Goal: Check status: Check status

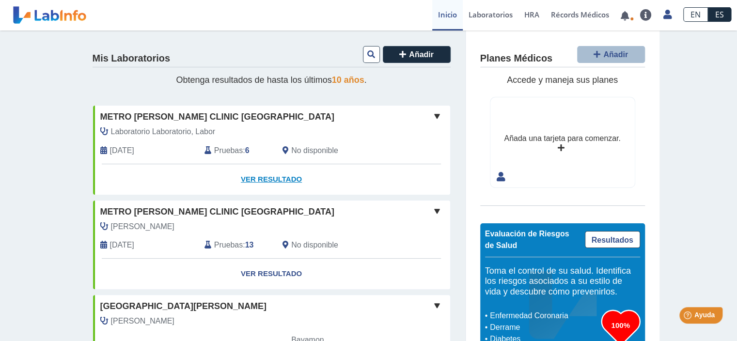
click at [273, 180] on link "Ver Resultado" at bounding box center [271, 179] width 357 height 31
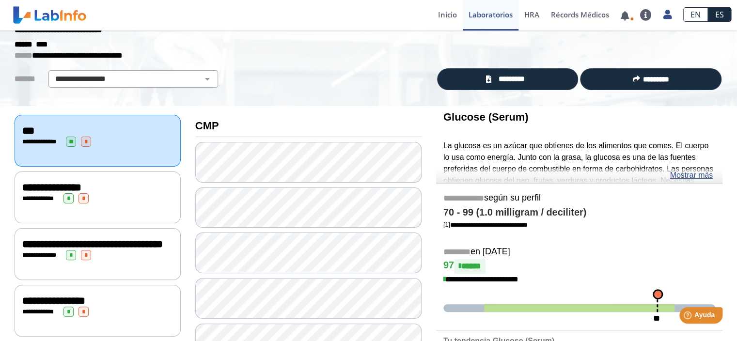
scroll to position [52, 0]
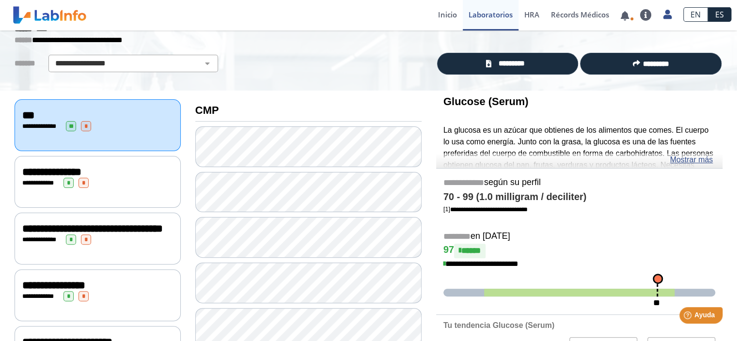
click at [44, 291] on span "**********" at bounding box center [53, 285] width 63 height 11
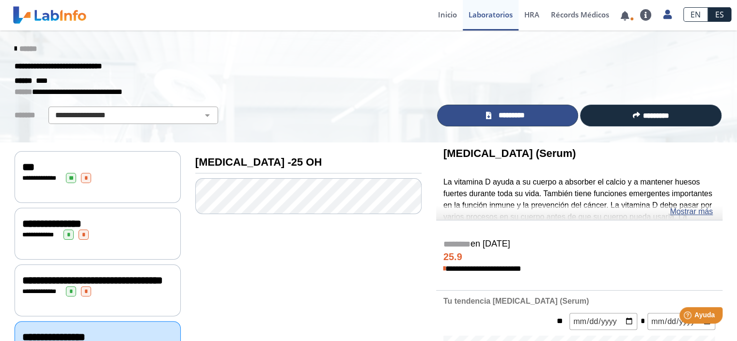
click at [510, 112] on span "*********" at bounding box center [511, 115] width 35 height 11
